Goal: Information Seeking & Learning: Learn about a topic

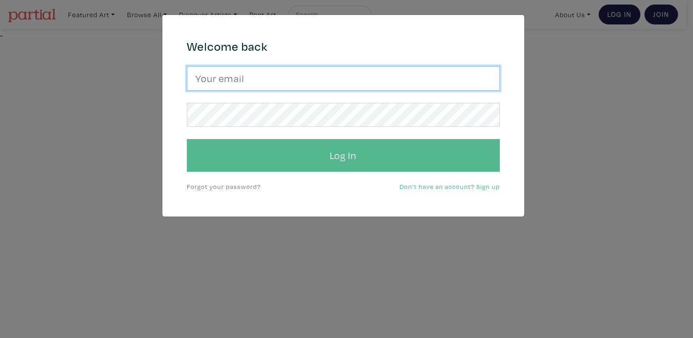
type input "[PERSON_NAME][EMAIL_ADDRESS][DOMAIN_NAME]"
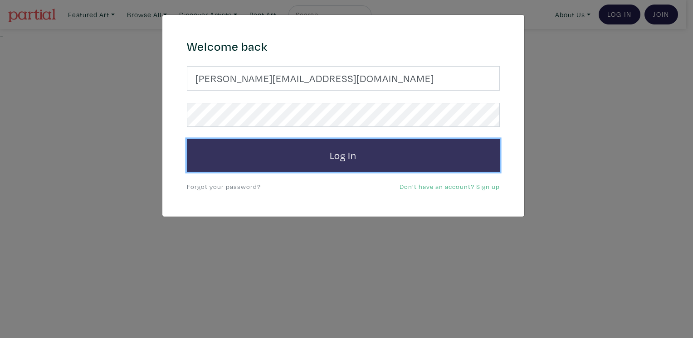
click at [324, 161] on button "Log In" at bounding box center [343, 155] width 313 height 33
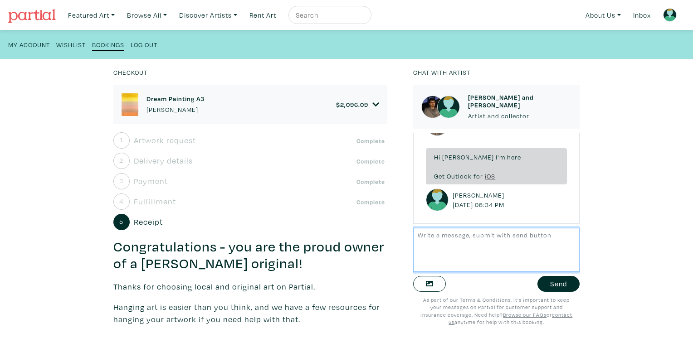
scroll to position [88, 0]
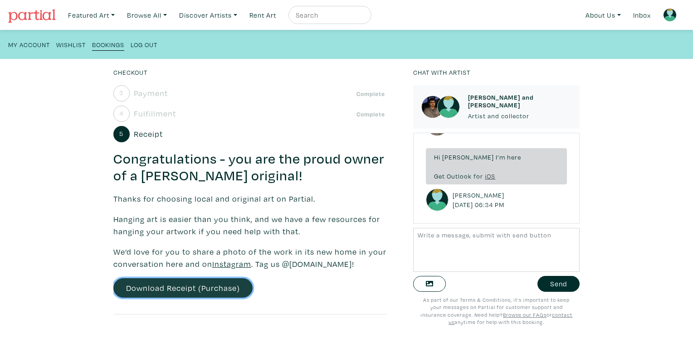
click at [186, 283] on link "Download Receipt (Purchase)" at bounding box center [182, 289] width 139 height 20
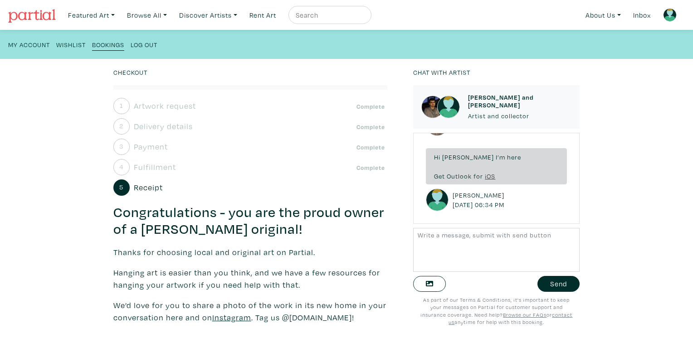
scroll to position [0, 0]
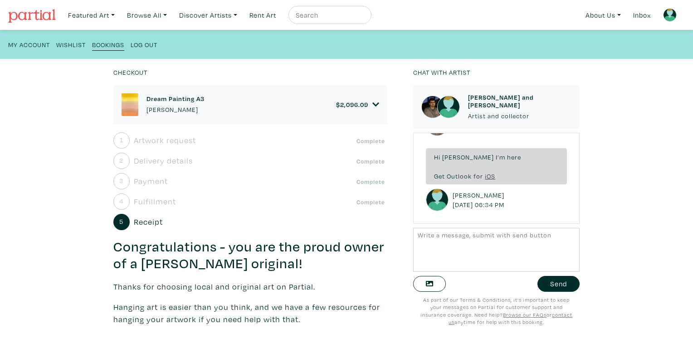
click at [131, 106] on img at bounding box center [130, 104] width 17 height 23
click at [143, 107] on div "Dream Painting A3 Kyle Yip $ 2,096.09" at bounding box center [251, 104] width 258 height 23
click at [122, 99] on img at bounding box center [130, 104] width 17 height 23
click at [372, 103] on icon at bounding box center [375, 105] width 7 height 8
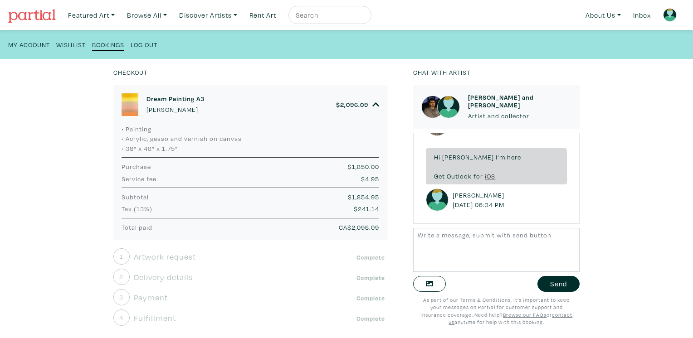
click at [128, 106] on img at bounding box center [130, 104] width 17 height 23
click at [331, 20] on input "text" at bounding box center [329, 15] width 68 height 11
type input "dream painting A3"
click at [365, 18] on button "submit" at bounding box center [365, 18] width 0 height 0
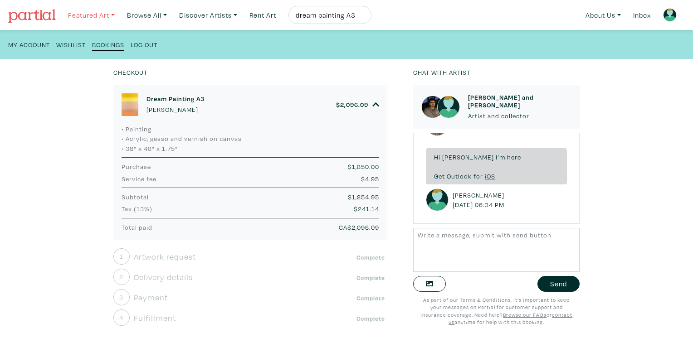
click at [78, 12] on link "Featured Art" at bounding box center [91, 15] width 55 height 19
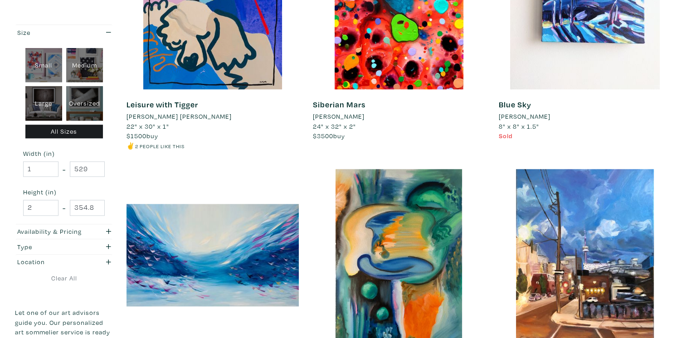
scroll to position [605, 0]
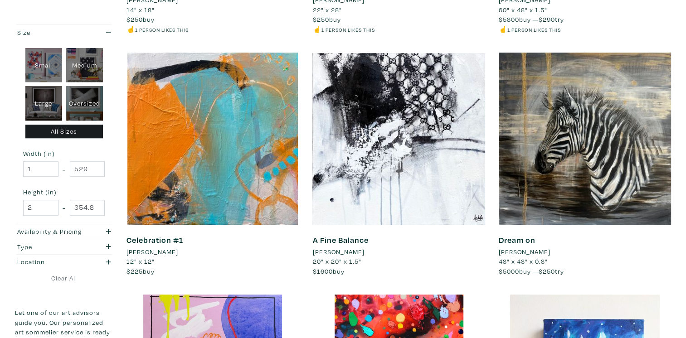
click at [93, 49] on div "Medium" at bounding box center [84, 65] width 37 height 34
type input "16"
type input "28"
type input "16"
type input "28"
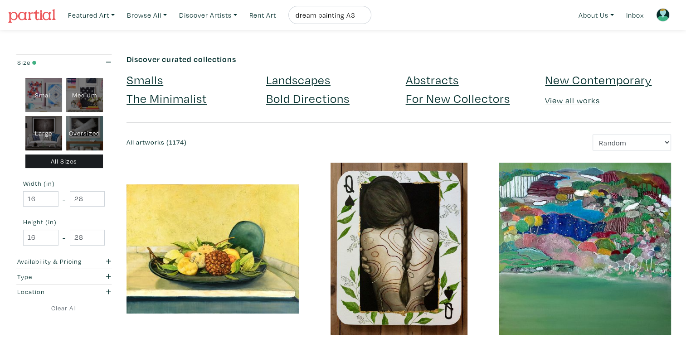
click at [372, 14] on div "dream painting A3" at bounding box center [330, 15] width 83 height 18
click at [361, 17] on input "dream painting A3" at bounding box center [329, 15] width 68 height 11
type input "dream painting"
click at [365, 18] on button "submit" at bounding box center [365, 18] width 0 height 0
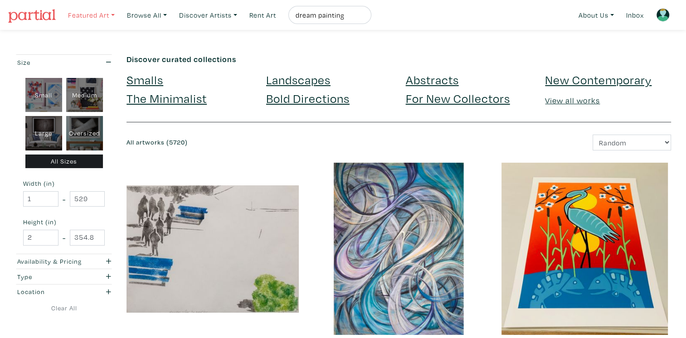
click at [105, 22] on link "Featured Art" at bounding box center [91, 15] width 55 height 19
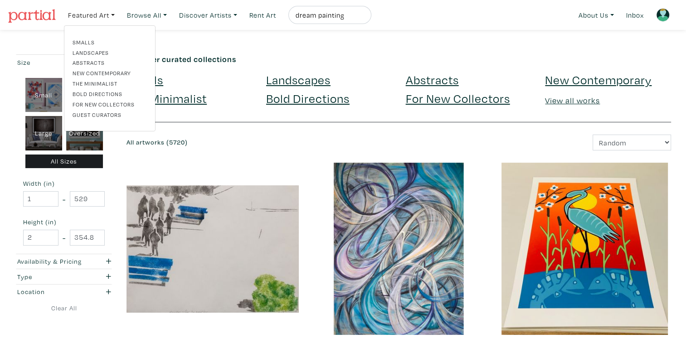
click at [338, 15] on input "dream painting" at bounding box center [329, 15] width 68 height 11
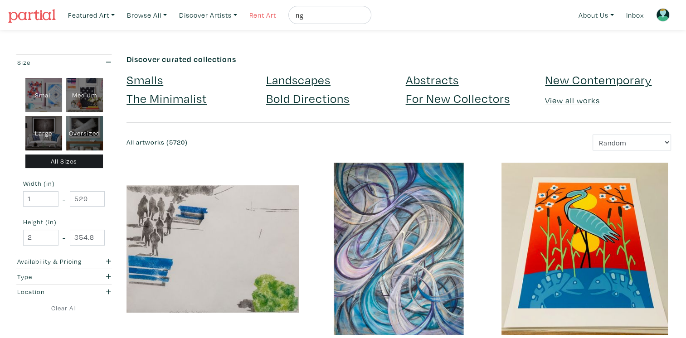
type input "g"
click at [119, 21] on link "Discover Artists" at bounding box center [91, 15] width 55 height 19
click at [215, 52] on link "Pro artists" at bounding box center [221, 53] width 74 height 8
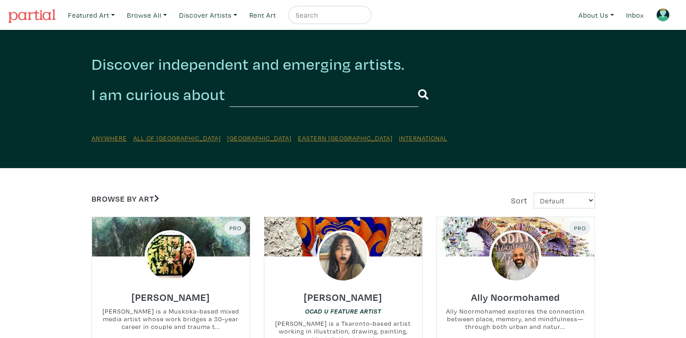
click at [336, 24] on div "Featured Art Smalls Landscapes Abstracts New Contemporary The Minimalist Bold D…" at bounding box center [371, 15] width 614 height 22
click at [336, 20] on input "text" at bounding box center [329, 15] width 68 height 11
type input "kyle yip"
click at [365, 18] on button "submit" at bounding box center [365, 18] width 0 height 0
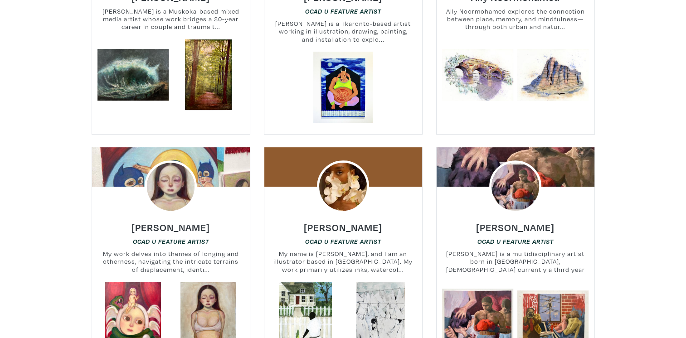
scroll to position [302, 0]
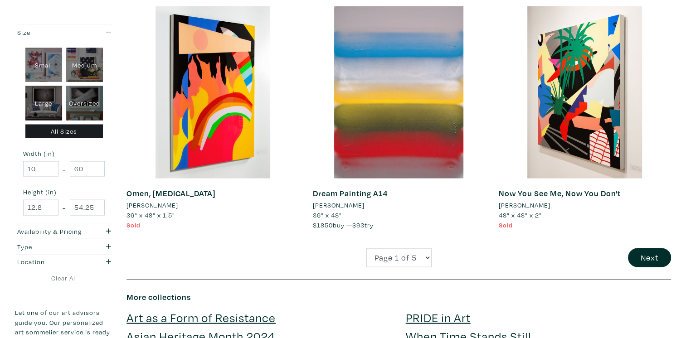
scroll to position [1890, 0]
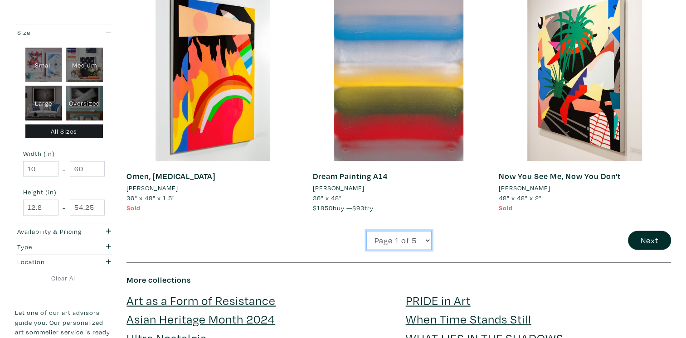
click at [421, 242] on select "Page 1 of 5 Page 2 of 5 Page 3 of 5 Page 4 of 5 Page 5 of 5" at bounding box center [399, 241] width 65 height 20
select select "2"
click at [367, 231] on select "Page 1 of 5 Page 2 of 5 Page 3 of 5 Page 4 of 5 Page 5 of 5" at bounding box center [399, 241] width 65 height 20
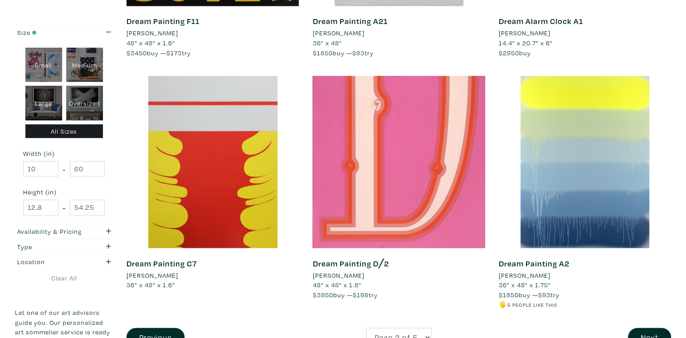
scroll to position [1890, 0]
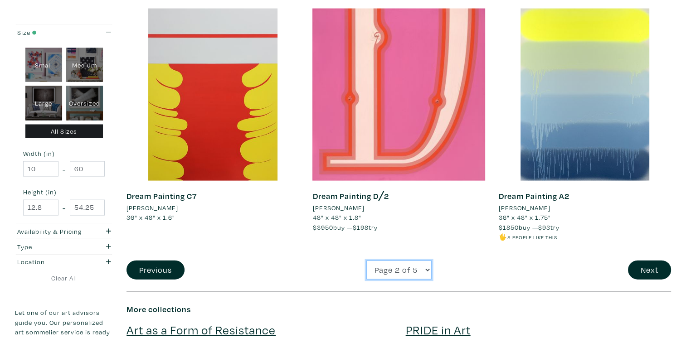
click at [414, 269] on select "Page 1 of 5 Page 2 of 5 Page 3 of 5 Page 4 of 5 Page 5 of 5" at bounding box center [399, 271] width 65 height 20
select select "3"
click at [367, 261] on select "Page 1 of 5 Page 2 of 5 Page 3 of 5 Page 4 of 5 Page 5 of 5" at bounding box center [399, 271] width 65 height 20
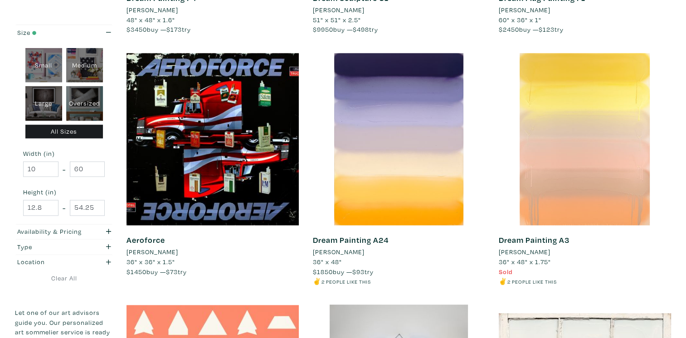
scroll to position [1134, 0]
